Goal: Transaction & Acquisition: Book appointment/travel/reservation

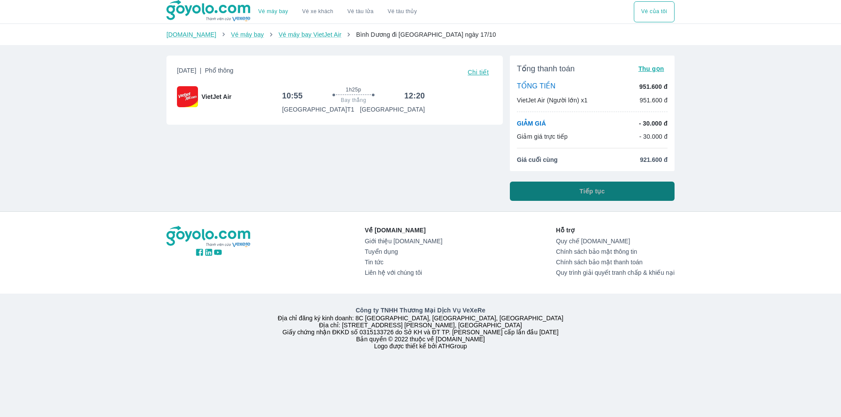
click at [610, 192] on button "Tiếp tục" at bounding box center [592, 191] width 165 height 19
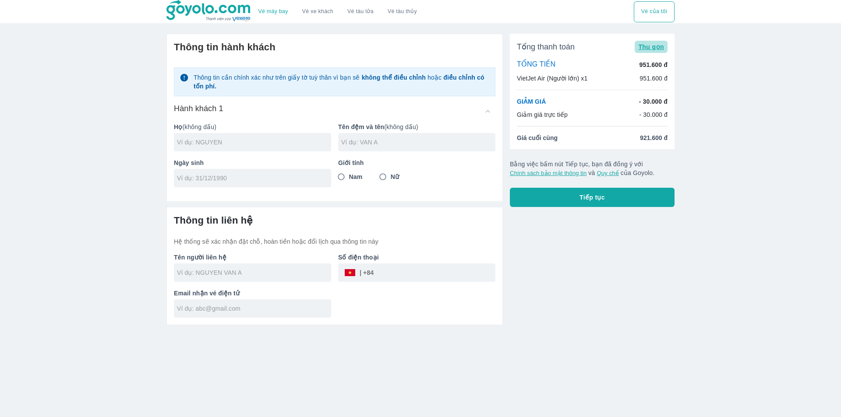
click at [652, 48] on span "Thu gọn" at bounding box center [651, 46] width 26 height 7
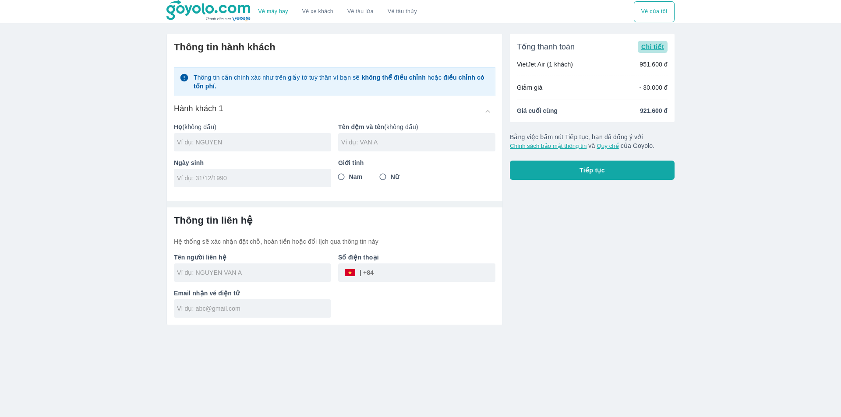
click at [652, 48] on span "Chi tiết" at bounding box center [652, 46] width 23 height 7
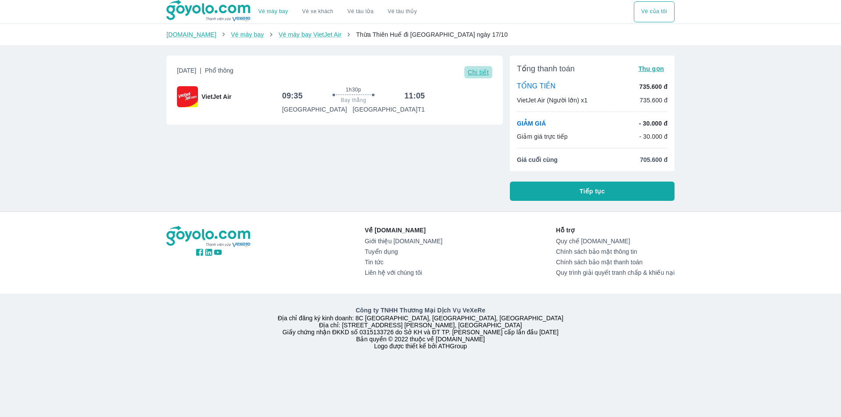
click at [481, 74] on span "Chi tiết" at bounding box center [478, 72] width 21 height 7
click at [702, 111] on div "Vé máy bay Vé xe khách Vé tàu lửa Vé tàu thủy Vé của tôi Goyolo.com Vé máy bay …" at bounding box center [420, 208] width 841 height 417
